Goal: Information Seeking & Learning: Find specific fact

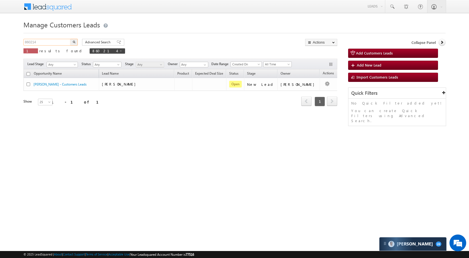
click at [59, 41] on input "860214" at bounding box center [47, 42] width 48 height 7
paste input "7842"
type input "867842"
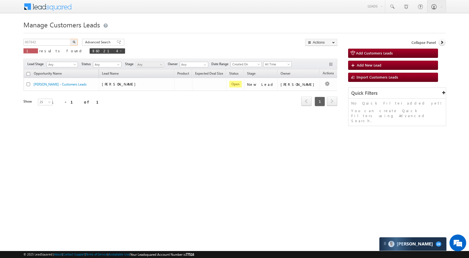
click at [75, 42] on img "button" at bounding box center [74, 41] width 3 height 3
click at [49, 45] on input "867842" at bounding box center [47, 42] width 48 height 7
paste input "78851"
click at [76, 40] on button "button" at bounding box center [73, 42] width 7 height 7
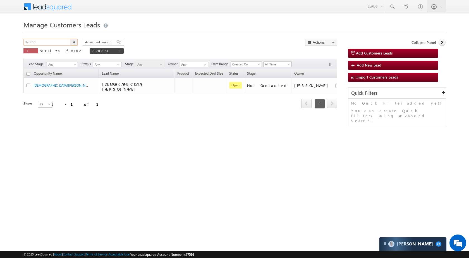
click at [65, 42] on input "878851" at bounding box center [47, 42] width 48 height 7
paste input "026"
click at [73, 41] on img "button" at bounding box center [74, 41] width 3 height 3
click at [51, 44] on input "878026" at bounding box center [47, 42] width 48 height 7
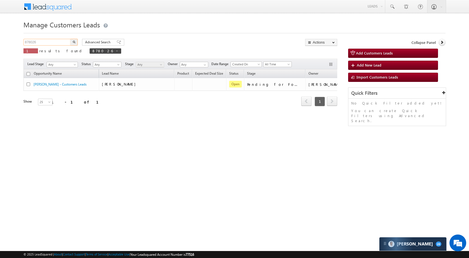
click at [51, 44] on input "878026" at bounding box center [47, 42] width 48 height 7
paste input "9"
click at [74, 42] on img "button" at bounding box center [74, 41] width 3 height 3
click at [52, 42] on input "878029" at bounding box center [47, 42] width 48 height 7
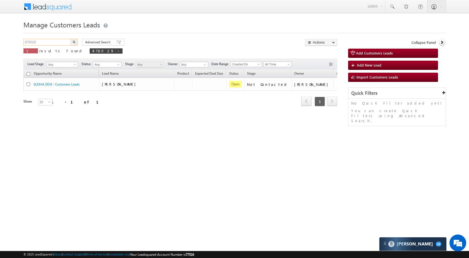
click at [52, 42] on input "878029" at bounding box center [47, 42] width 48 height 7
paste input "53008"
click at [75, 40] on button "button" at bounding box center [73, 42] width 7 height 7
click at [53, 39] on input "853008" at bounding box center [47, 42] width 48 height 7
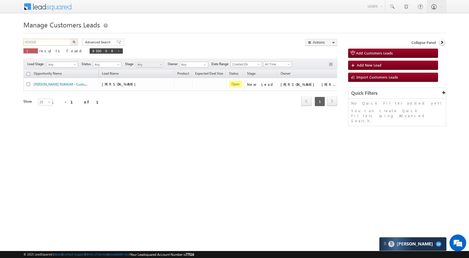
paste input "75217"
click at [73, 42] on img "button" at bounding box center [74, 41] width 3 height 3
click at [52, 39] on input "875217" at bounding box center [47, 42] width 48 height 7
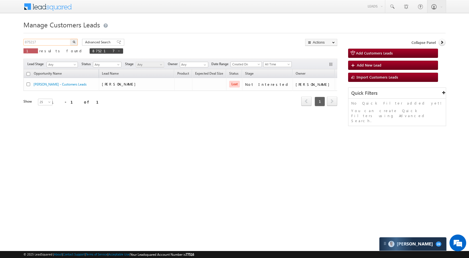
paste input "1894"
click at [73, 42] on img "button" at bounding box center [74, 41] width 3 height 3
click at [62, 44] on input "871894" at bounding box center [47, 42] width 48 height 7
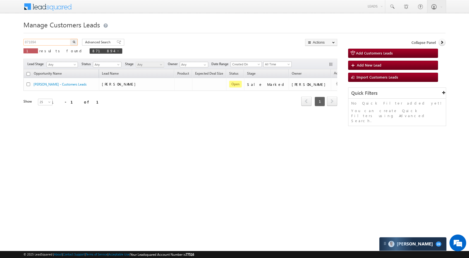
paste input "2091"
click at [76, 45] on button "button" at bounding box center [73, 42] width 7 height 7
click at [54, 43] on input "872091" at bounding box center [47, 42] width 48 height 7
paste input "181"
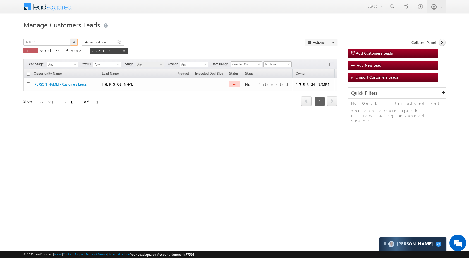
click at [72, 44] on button "button" at bounding box center [73, 42] width 7 height 7
click at [43, 43] on input "871811" at bounding box center [47, 42] width 48 height 7
paste input "2654"
click at [73, 43] on img "button" at bounding box center [74, 41] width 3 height 3
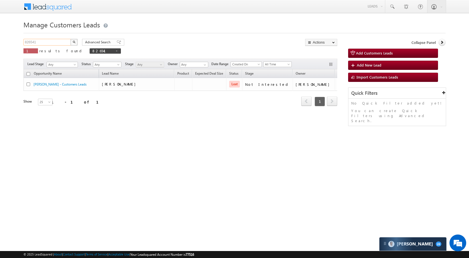
click at [55, 45] on input "826541" at bounding box center [47, 42] width 48 height 7
click at [52, 47] on p "1 results found 826541" at bounding box center [71, 51] width 97 height 8
click at [52, 43] on input "826541" at bounding box center [47, 42] width 48 height 7
paste input "67459"
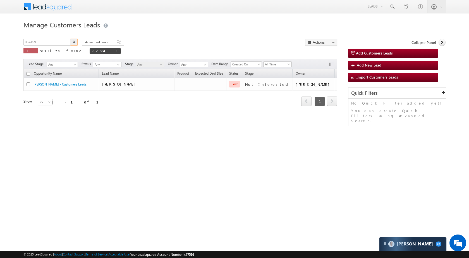
click at [75, 41] on img "button" at bounding box center [74, 41] width 3 height 3
click at [52, 40] on input "867459" at bounding box center [47, 42] width 48 height 7
paste input "55894"
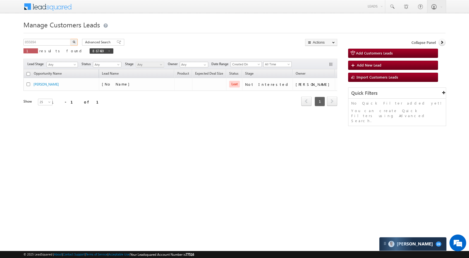
click at [70, 39] on button "button" at bounding box center [73, 42] width 7 height 7
click at [58, 39] on input "855894" at bounding box center [47, 42] width 48 height 7
paste input "19925"
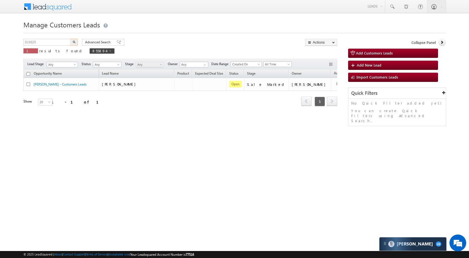
click at [74, 43] on img "button" at bounding box center [74, 41] width 3 height 3
click at [57, 42] on input "819925" at bounding box center [47, 42] width 48 height 7
paste input "99"
click at [73, 42] on img "button" at bounding box center [74, 41] width 3 height 3
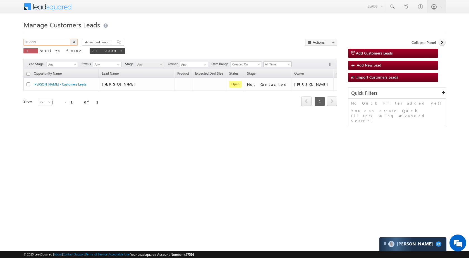
click at [52, 42] on input "819999" at bounding box center [47, 42] width 48 height 7
paste input "24852"
click at [75, 40] on button "button" at bounding box center [73, 42] width 7 height 7
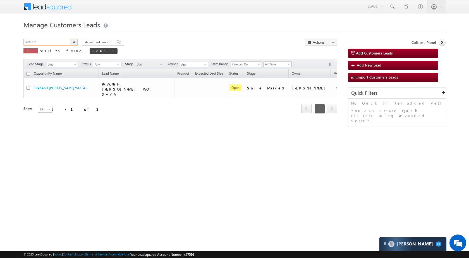
click at [57, 42] on input "824852" at bounding box center [47, 42] width 48 height 7
paste input "54038"
click at [74, 40] on button "button" at bounding box center [73, 42] width 7 height 7
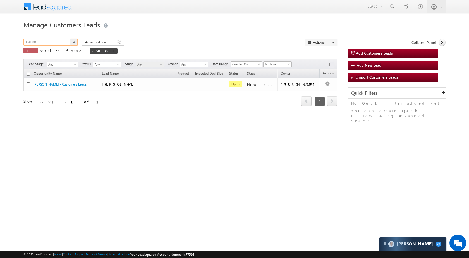
click at [66, 40] on input "854038" at bounding box center [47, 42] width 48 height 7
paste input "24050"
click at [75, 43] on button "button" at bounding box center [73, 42] width 7 height 7
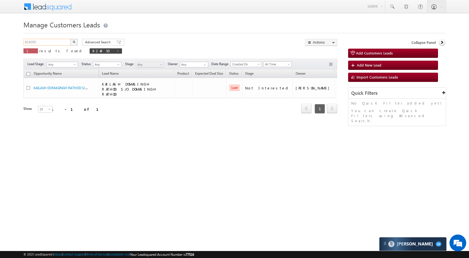
click at [49, 42] on input "824050" at bounding box center [47, 42] width 48 height 7
paste input "60159"
click at [75, 42] on img "button" at bounding box center [74, 41] width 3 height 3
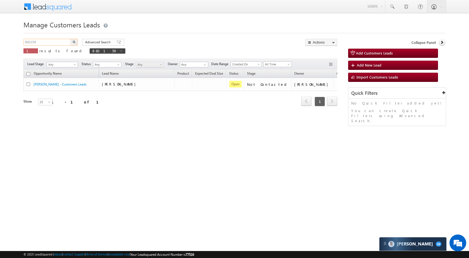
click at [61, 41] on input "860159" at bounding box center [47, 42] width 48 height 7
paste input "20838"
click at [72, 42] on button "button" at bounding box center [73, 42] width 7 height 7
click at [55, 41] on input "820838" at bounding box center [47, 42] width 48 height 7
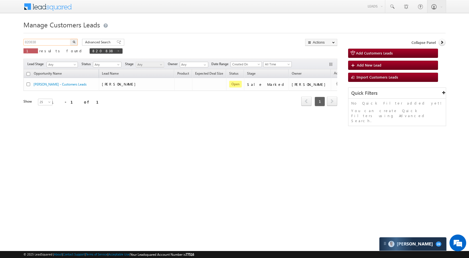
click at [55, 41] on input "820838" at bounding box center [47, 42] width 48 height 7
paste input "489"
click at [74, 43] on img "button" at bounding box center [74, 41] width 3 height 3
drag, startPoint x: 54, startPoint y: 38, endPoint x: 54, endPoint y: 42, distance: 3.7
click at [54, 41] on div "Manage Customers Leads 824898 X 1 results found 824898 Advanced Search Advanced…" at bounding box center [234, 89] width 422 height 140
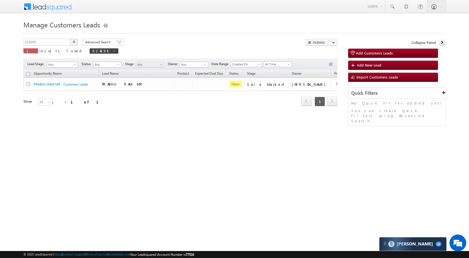
click at [53, 47] on div "824898 X 1 results found 824898" at bounding box center [70, 47] width 95 height 16
click at [53, 45] on input "824898" at bounding box center [47, 42] width 48 height 7
paste input "551"
click at [78, 42] on div "Advanced Search Advanced search results" at bounding box center [101, 42] width 46 height 7
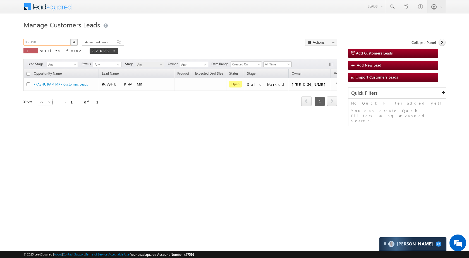
click at [62, 39] on input "855198" at bounding box center [47, 42] width 48 height 7
paste input "11210"
click at [74, 40] on img "button" at bounding box center [74, 41] width 3 height 3
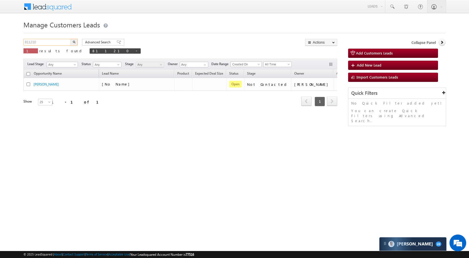
click at [58, 44] on input "811210" at bounding box center [47, 42] width 48 height 7
click at [58, 45] on input "811210" at bounding box center [47, 42] width 48 height 7
paste input "30828"
click at [76, 39] on button "button" at bounding box center [73, 42] width 7 height 7
click at [49, 44] on input "830828" at bounding box center [47, 42] width 48 height 7
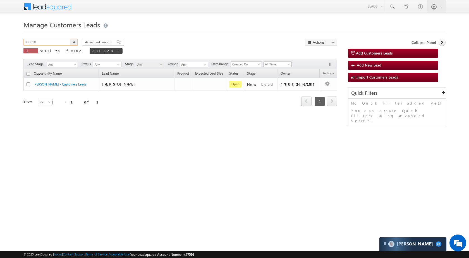
click at [49, 44] on input "830828" at bounding box center [47, 42] width 48 height 7
paste input "10849"
click at [72, 40] on button "button" at bounding box center [73, 42] width 7 height 7
click at [65, 42] on input "810849" at bounding box center [47, 42] width 48 height 7
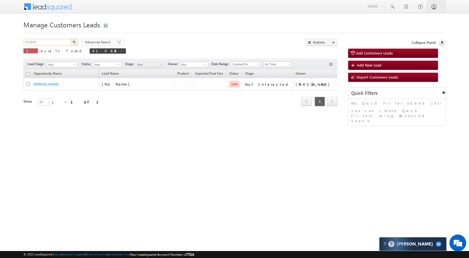
paste input "73158"
type input "873158"
click at [73, 42] on img "button" at bounding box center [74, 41] width 3 height 3
